Goal: Navigation & Orientation: Find specific page/section

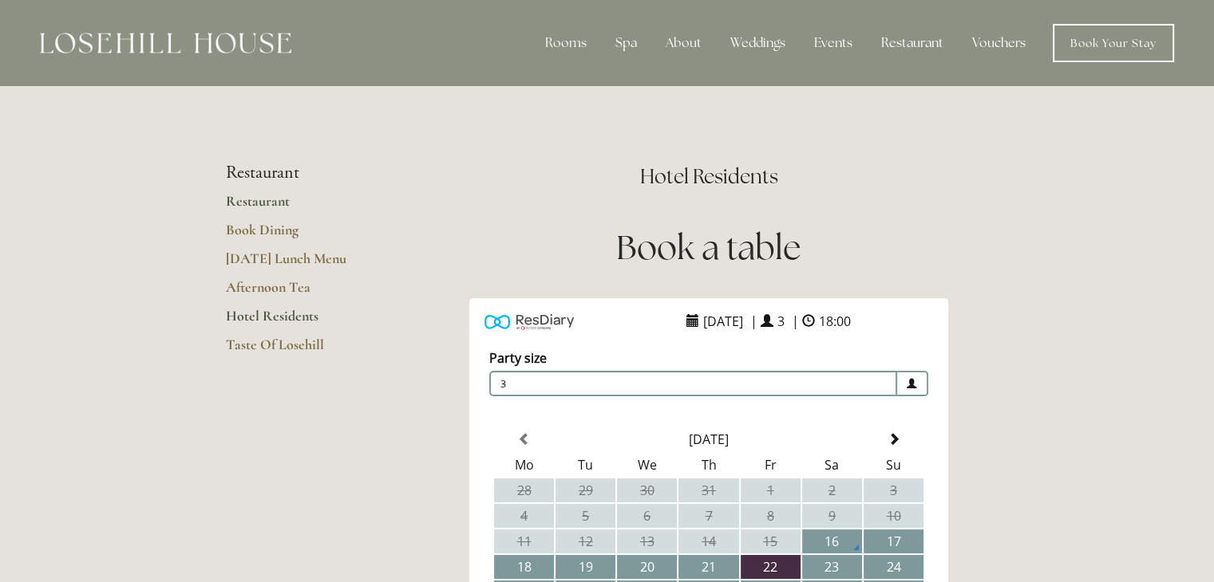
click at [261, 203] on link "Restaurant" at bounding box center [302, 206] width 152 height 29
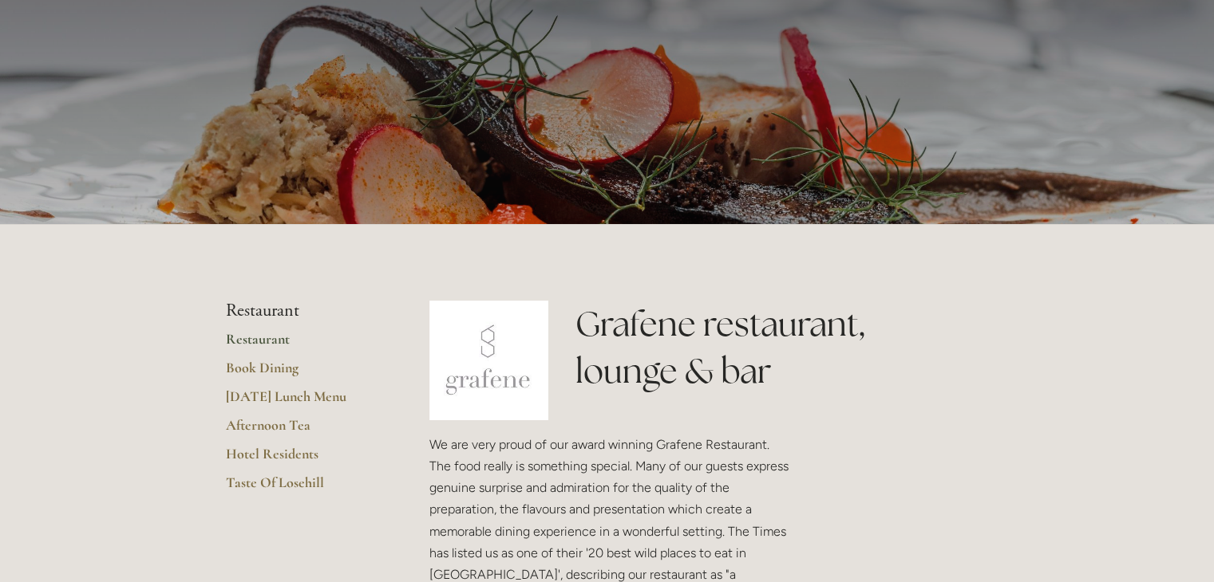
scroll to position [80, 0]
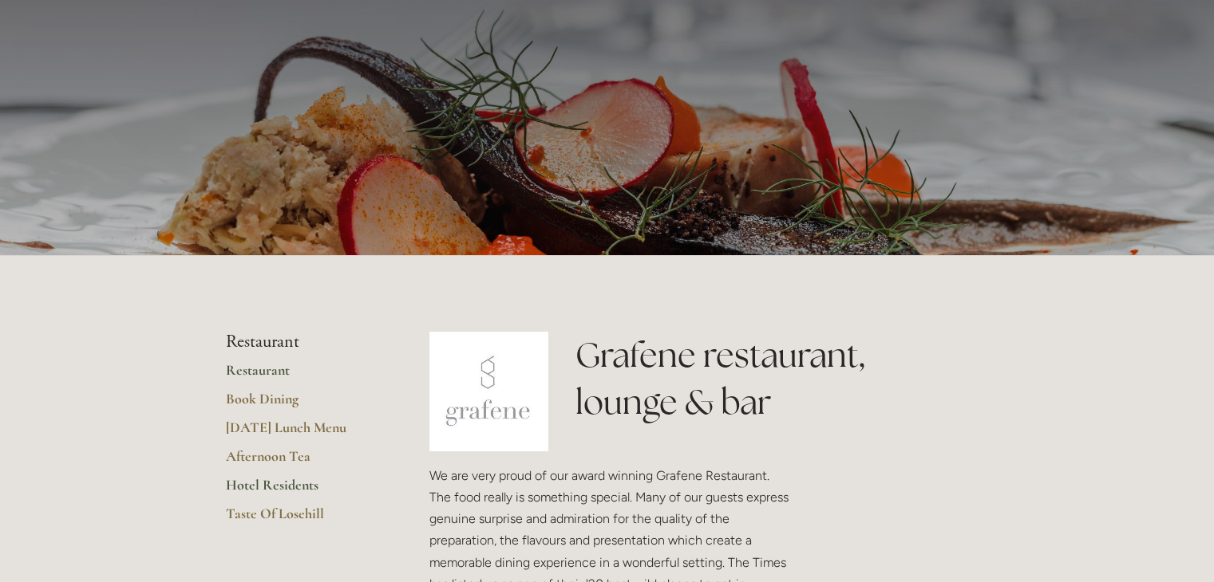
click at [262, 487] on link "Hotel Residents" at bounding box center [302, 490] width 152 height 29
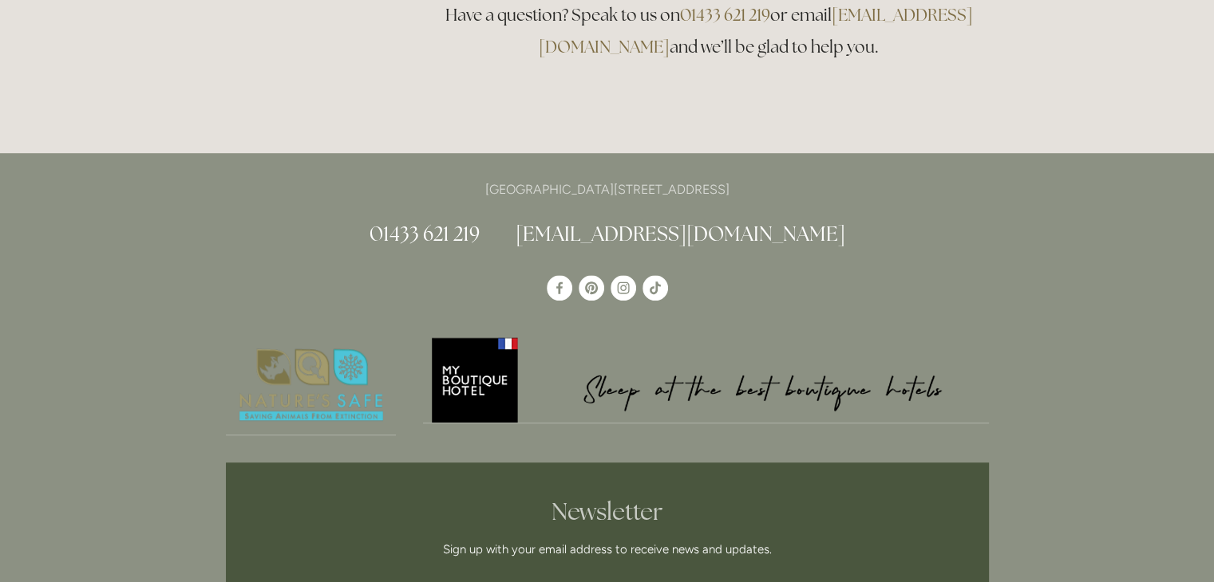
scroll to position [638, 0]
